Goal: Information Seeking & Learning: Learn about a topic

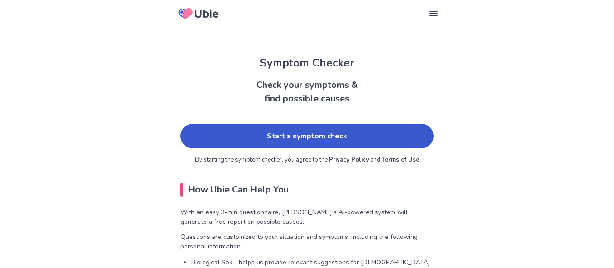
click at [301, 134] on link "Start a symptom check" at bounding box center [306, 136] width 253 height 25
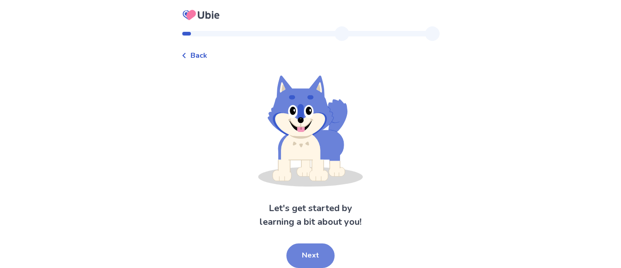
click at [313, 244] on button "Next" at bounding box center [310, 255] width 48 height 25
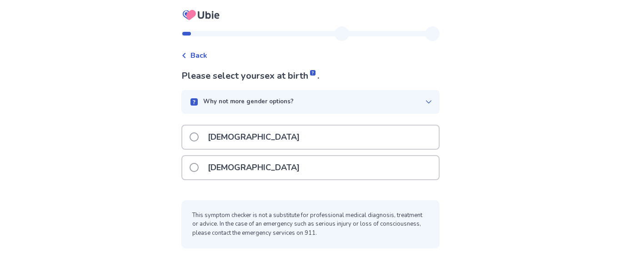
click at [313, 244] on div "This symptom checker is not a substitute for professional medical diagnosis, tr…" at bounding box center [310, 224] width 258 height 49
click at [280, 169] on div "[DEMOGRAPHIC_DATA]" at bounding box center [310, 167] width 256 height 23
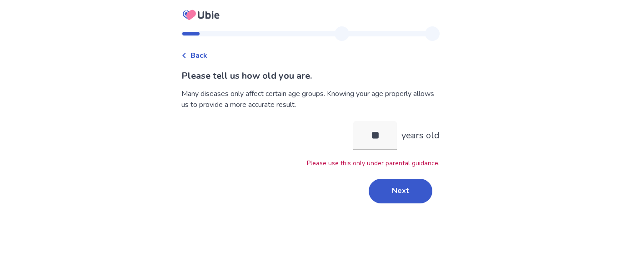
type input "*"
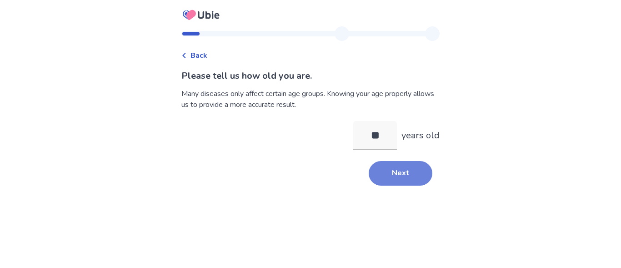
type input "**"
click at [414, 172] on button "Next" at bounding box center [401, 173] width 64 height 25
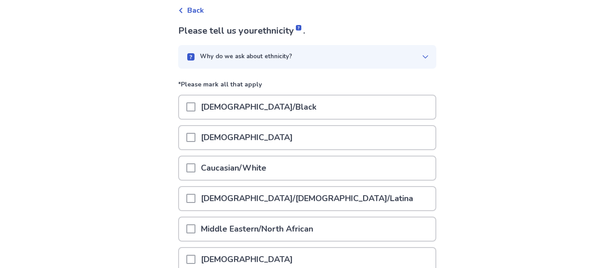
scroll to position [45, 0]
click at [279, 169] on div "Caucasian/White" at bounding box center [307, 167] width 256 height 23
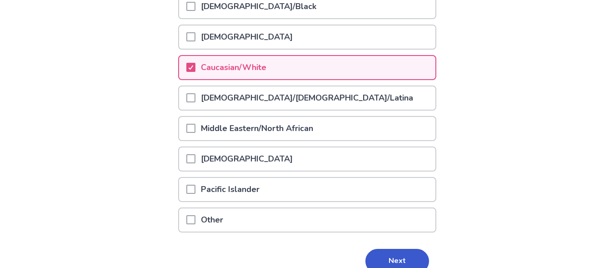
scroll to position [160, 0]
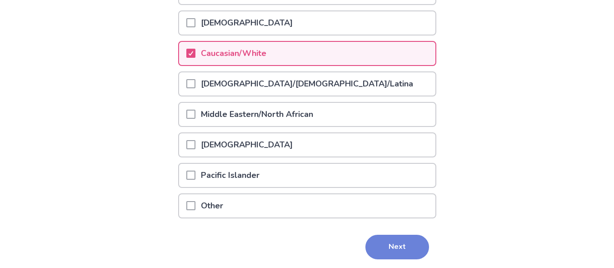
click at [385, 246] on button "Next" at bounding box center [398, 247] width 64 height 25
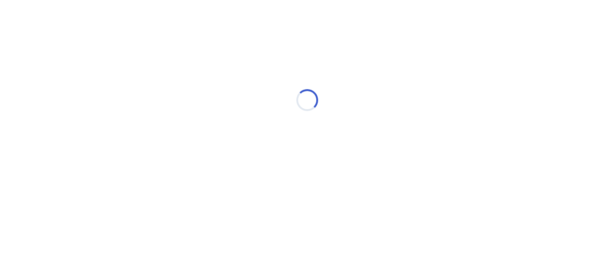
scroll to position [0, 0]
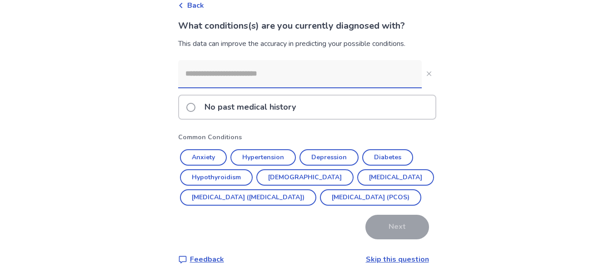
scroll to position [54, 0]
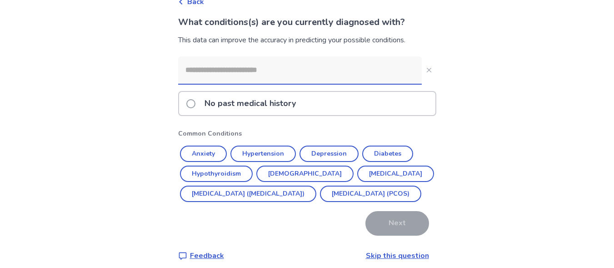
click at [194, 95] on label "No past medical history" at bounding box center [243, 103] width 115 height 23
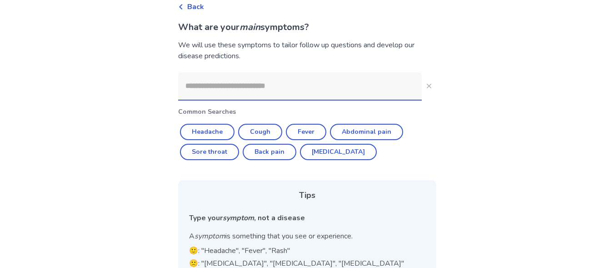
scroll to position [50, 0]
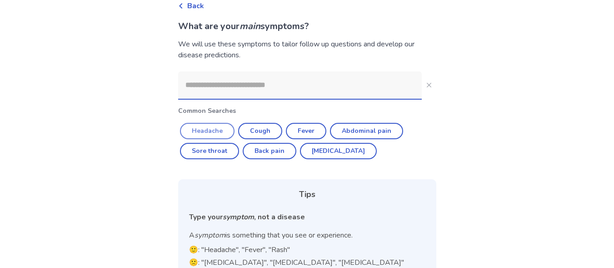
click at [205, 130] on button "Headache" at bounding box center [207, 131] width 55 height 16
type input "********"
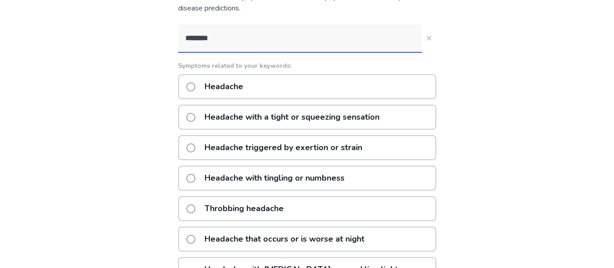
scroll to position [97, 0]
